Goal: Information Seeking & Learning: Find specific page/section

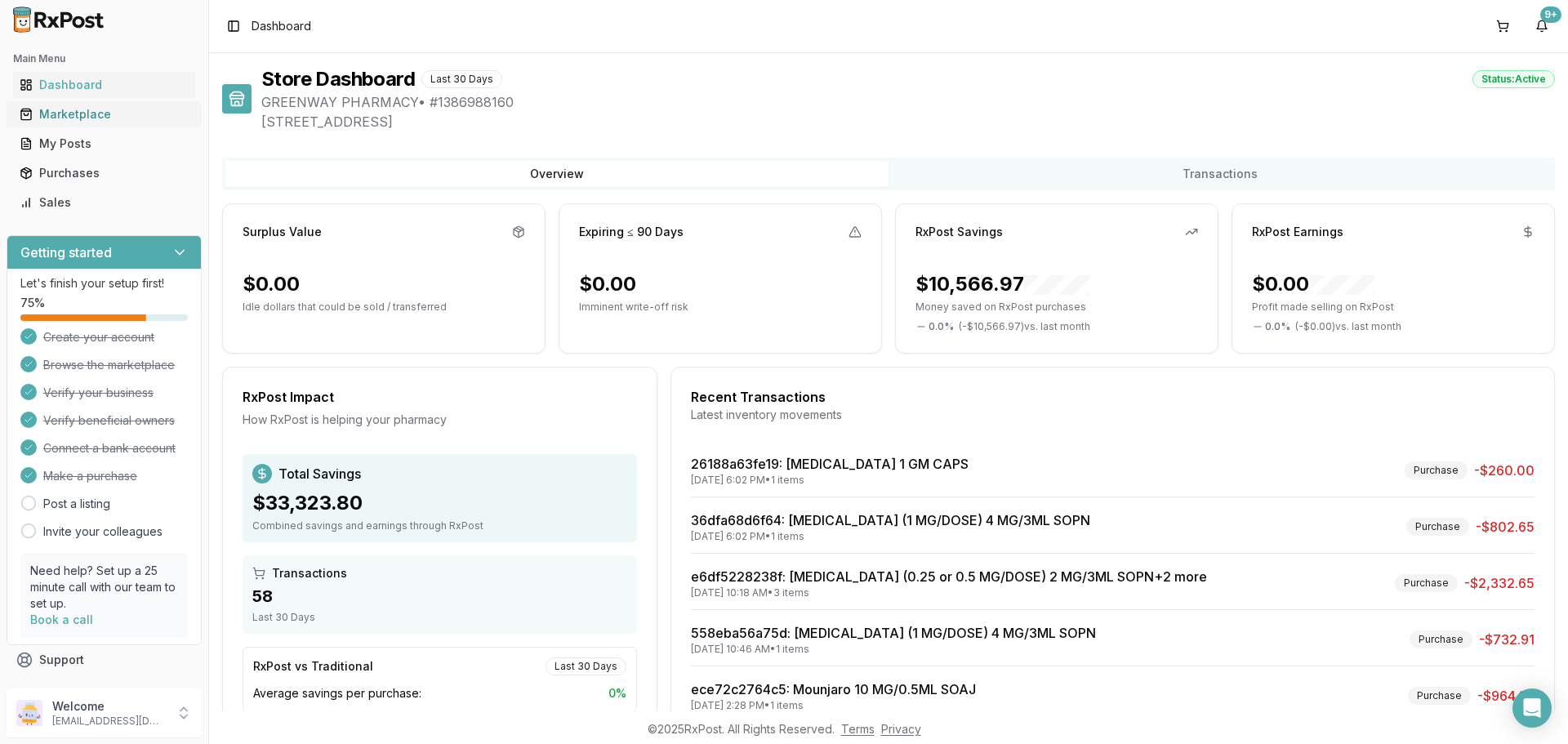
click at [50, 109] on div "Marketplace" at bounding box center [104, 114] width 169 height 16
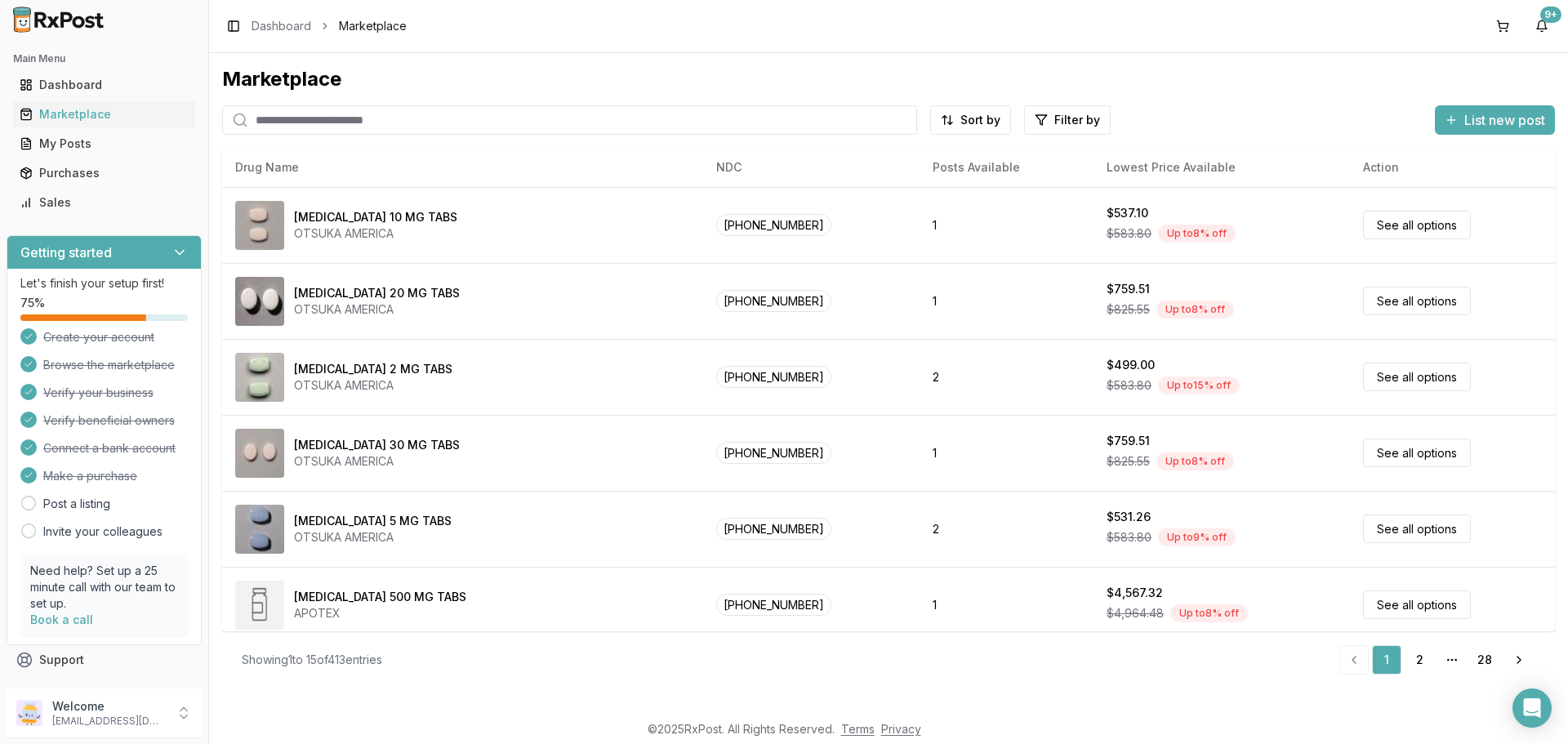
click at [422, 122] on input "search" at bounding box center [570, 120] width 695 height 30
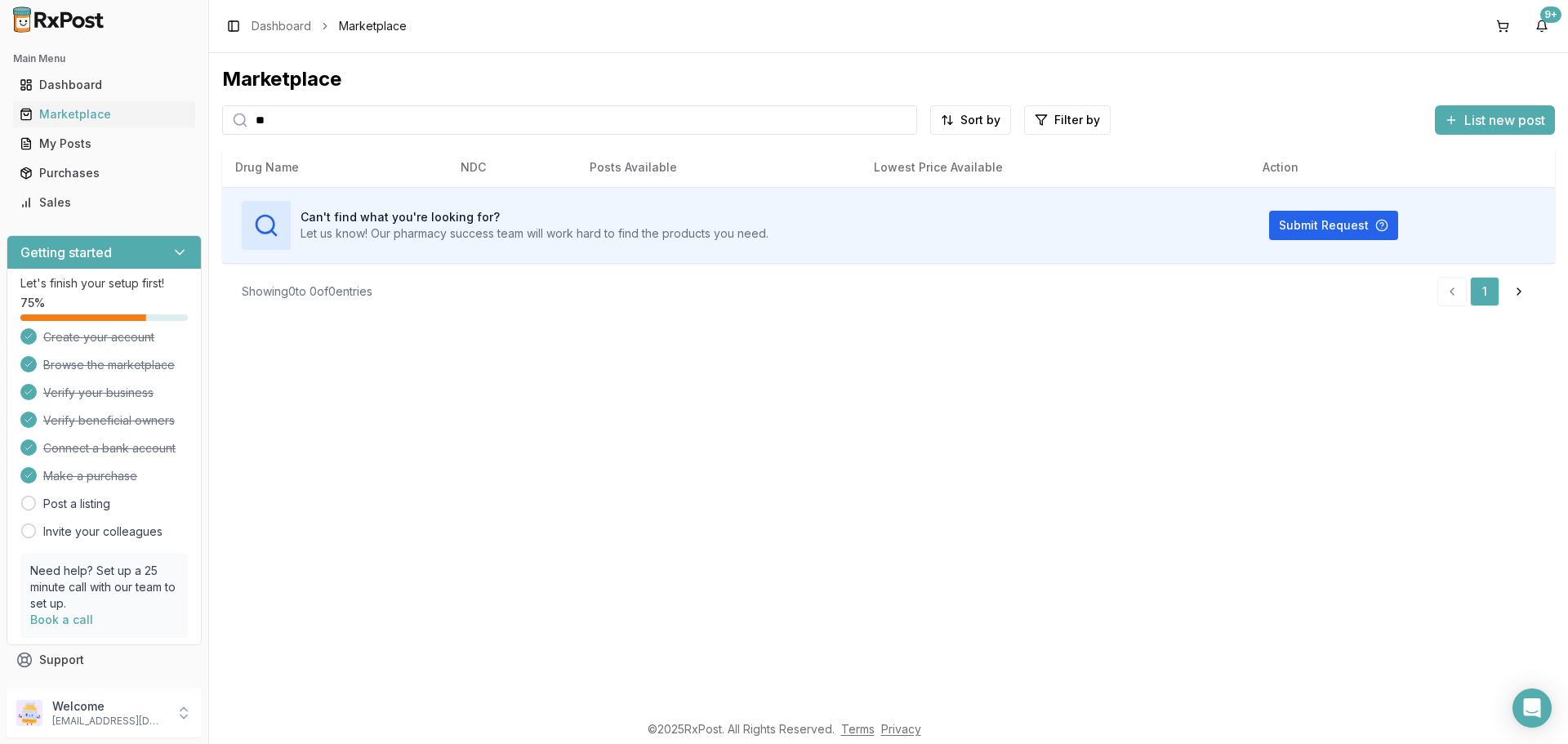
type input "*"
type input "*******"
